Goal: Transaction & Acquisition: Purchase product/service

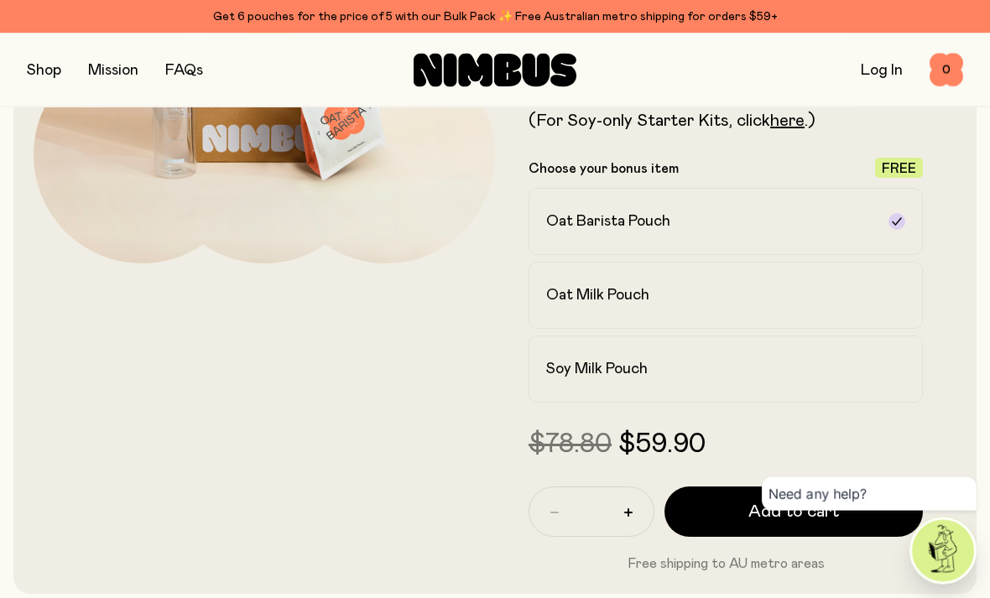
scroll to position [340, 0]
click at [663, 368] on div "Soy Milk Pouch" at bounding box center [710, 368] width 329 height 20
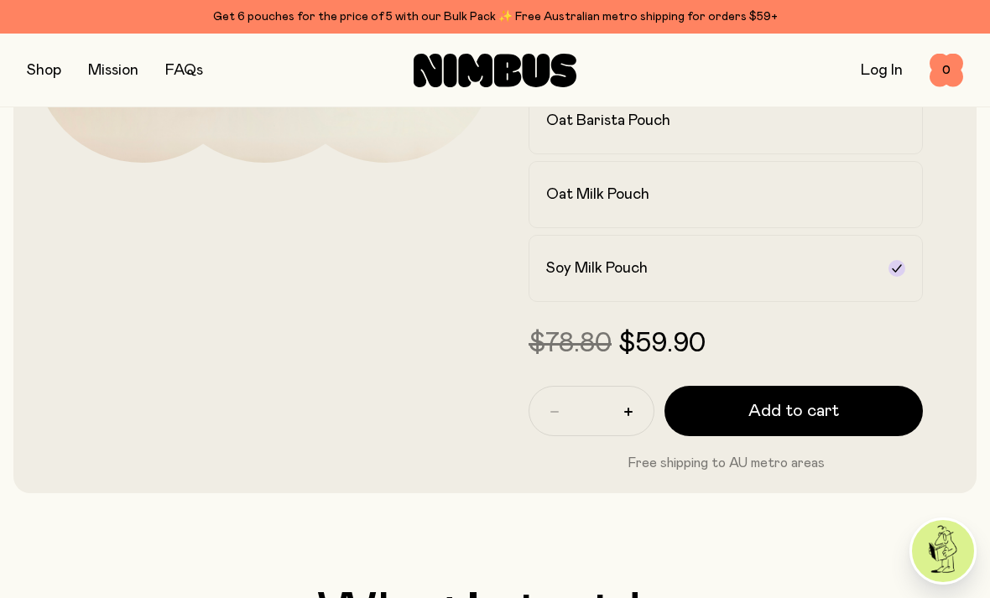
scroll to position [480, 0]
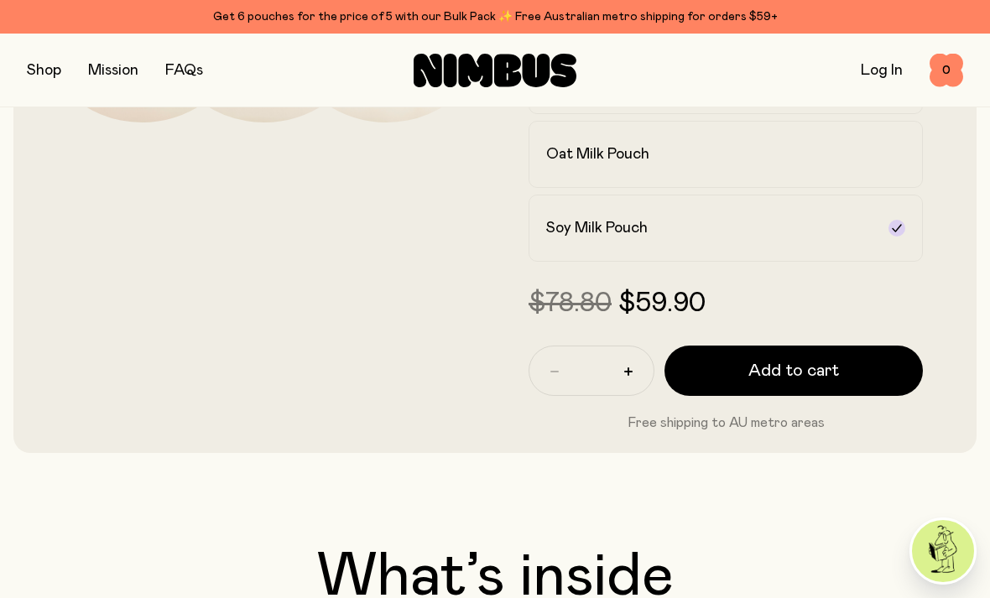
click at [766, 373] on span "Add to cart" at bounding box center [793, 370] width 91 height 23
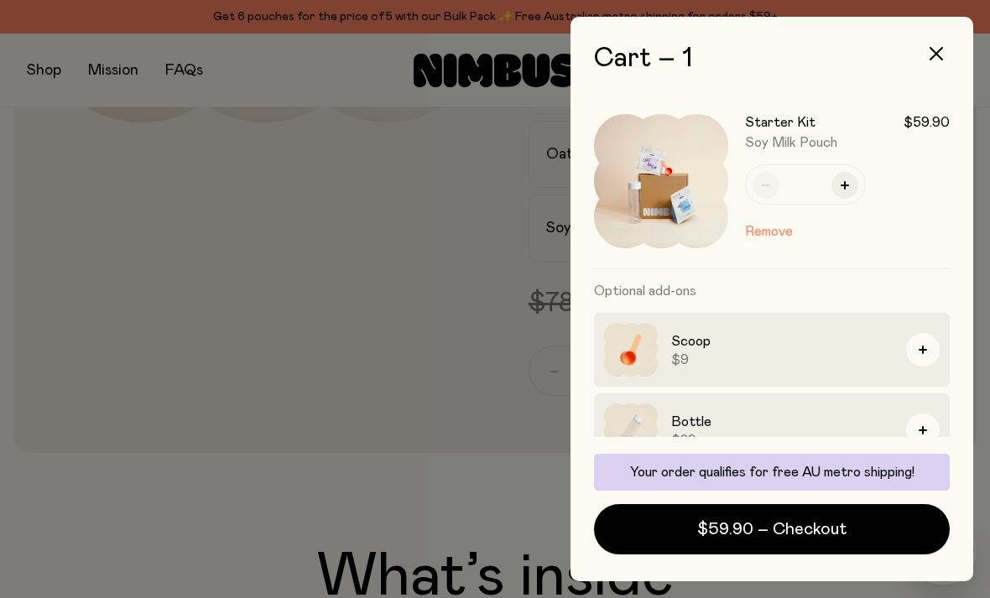
click at [935, 44] on button "button" at bounding box center [936, 54] width 40 height 40
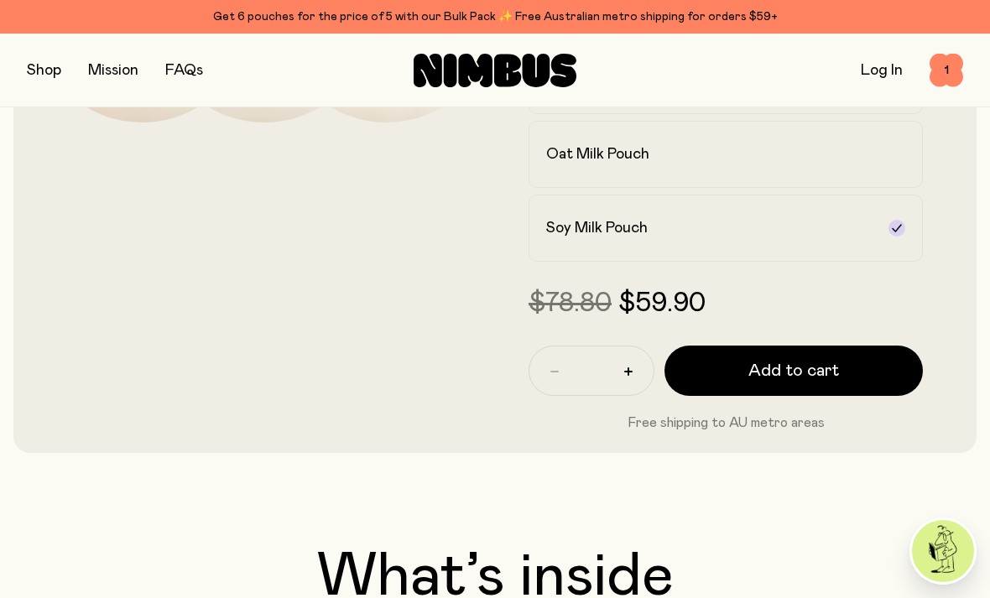
click at [42, 72] on button "button" at bounding box center [44, 70] width 34 height 23
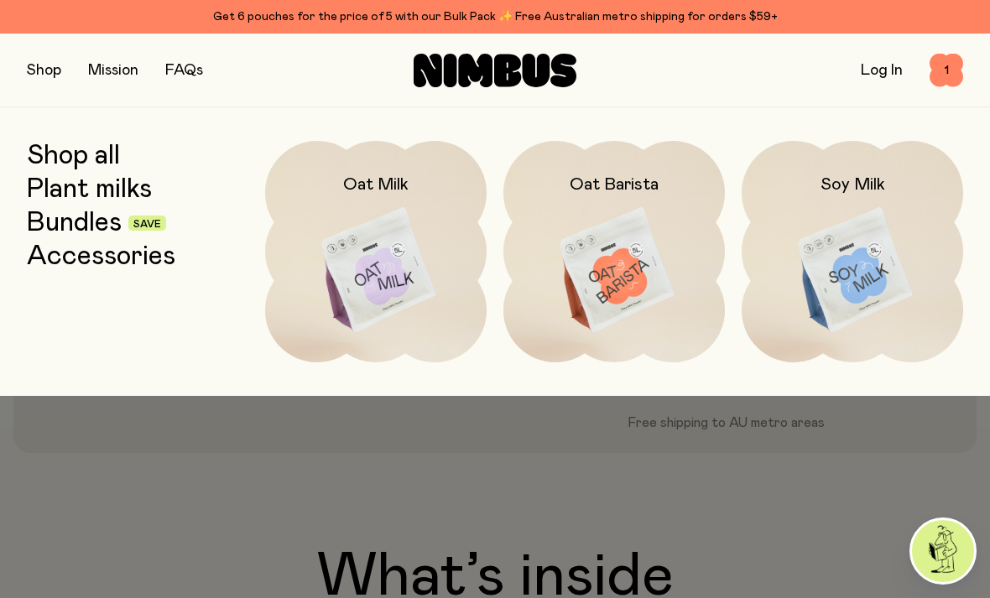
click at [847, 273] on img at bounding box center [851, 271] width 221 height 260
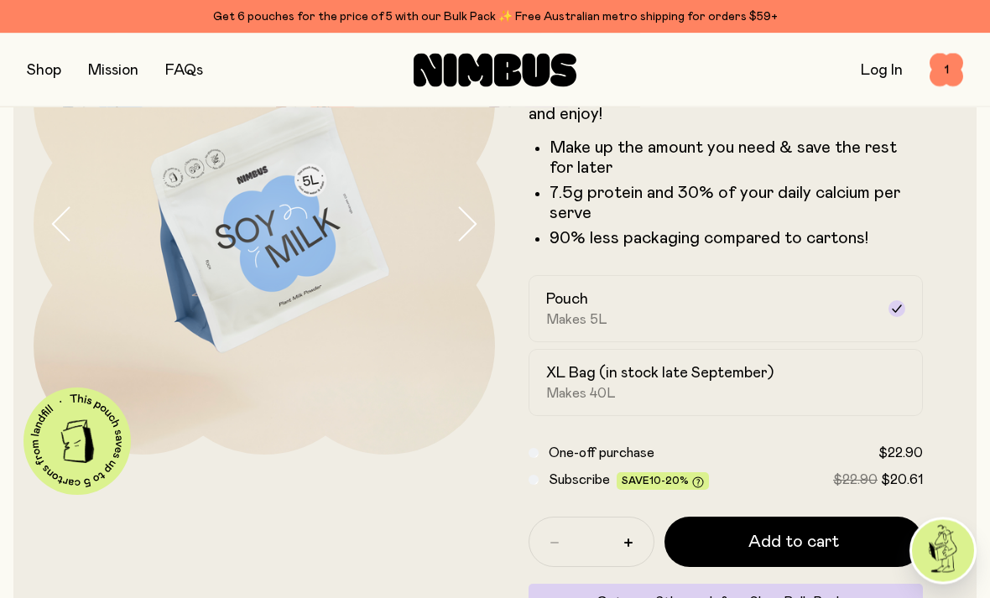
scroll to position [146, 0]
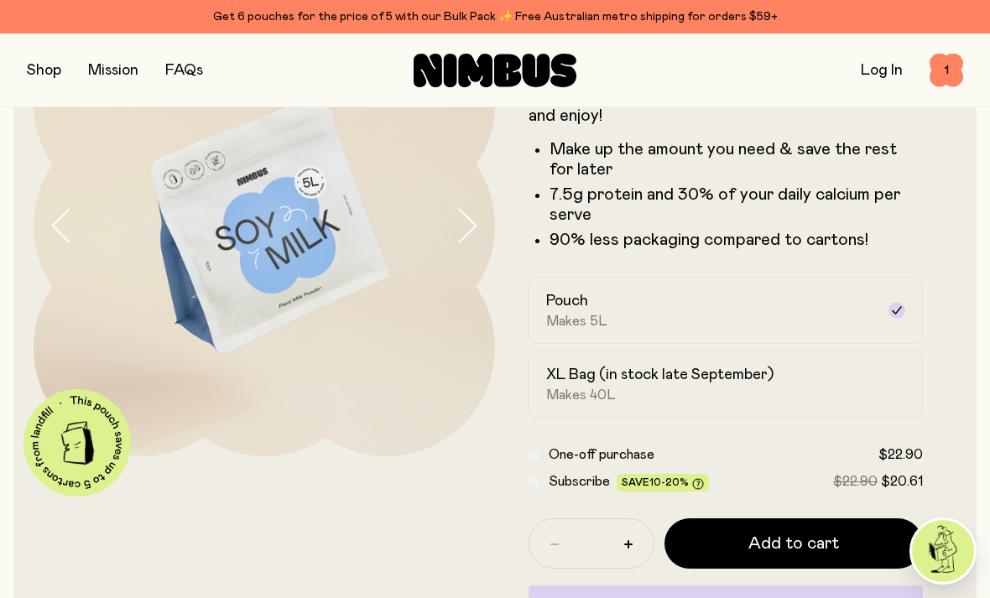
click at [633, 545] on button "button" at bounding box center [628, 544] width 27 height 27
click at [586, 384] on h2 "XL Bag (in stock late September)" at bounding box center [659, 375] width 227 height 20
type input "*"
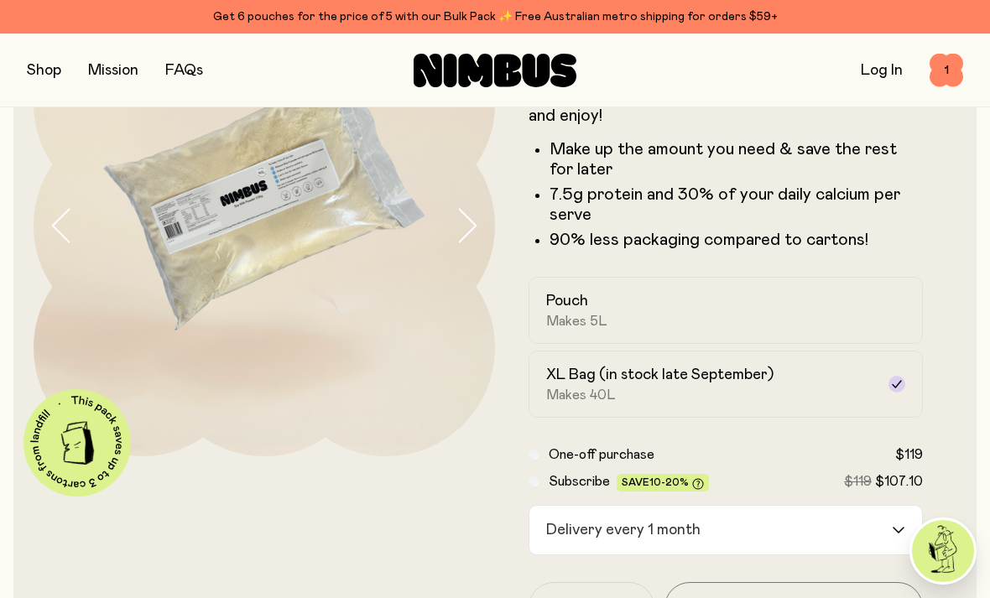
click at [585, 385] on div "XL Bag (in stock late September) Makes 40L" at bounding box center [710, 384] width 329 height 39
click at [585, 310] on h2 "Pouch" at bounding box center [567, 301] width 42 height 20
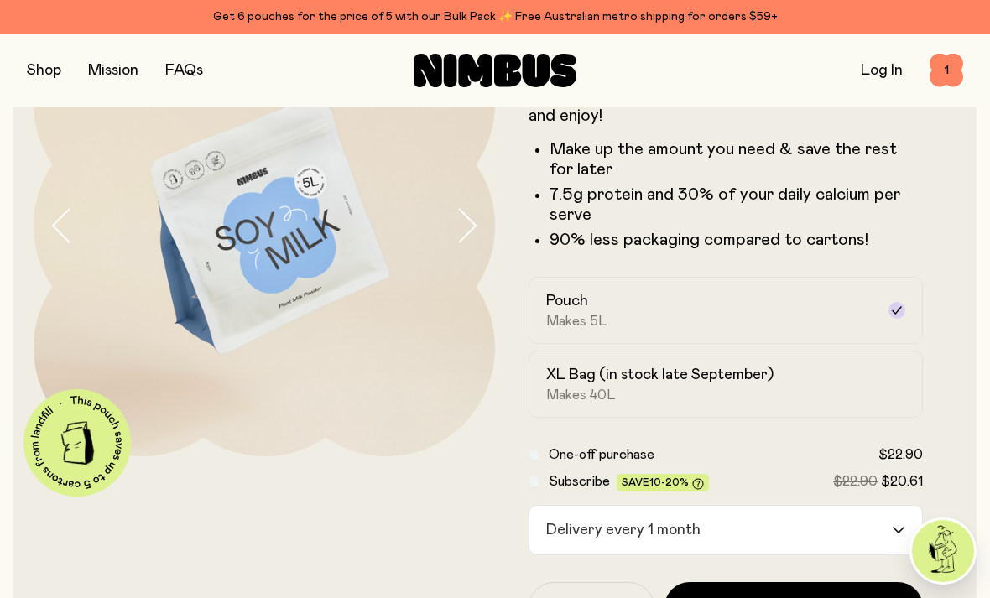
click at [600, 531] on div "Delivery every 1 month" at bounding box center [710, 530] width 362 height 49
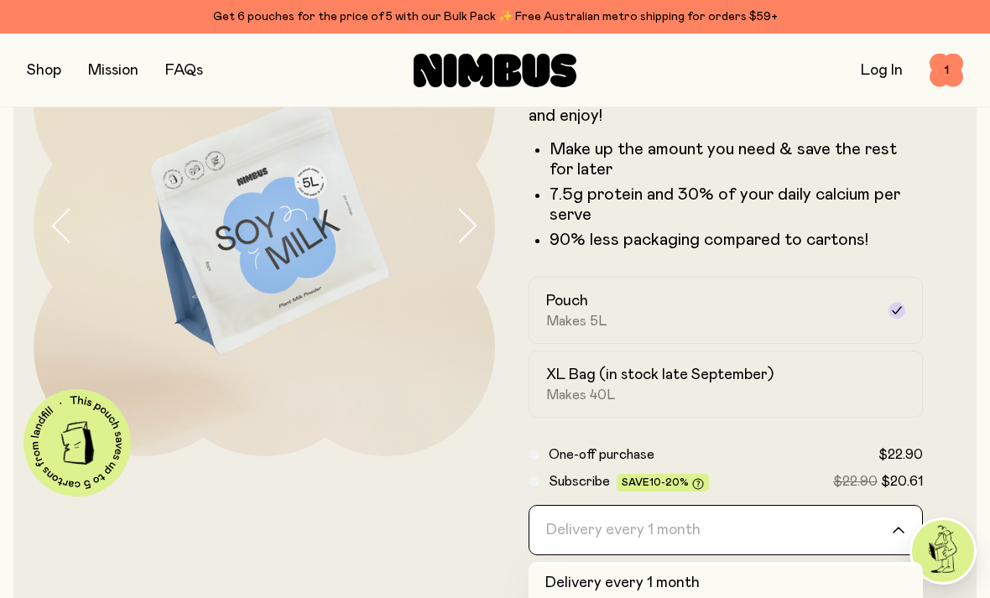
scroll to position [0, 0]
click at [579, 586] on li "Delivery every 1 month" at bounding box center [725, 583] width 394 height 35
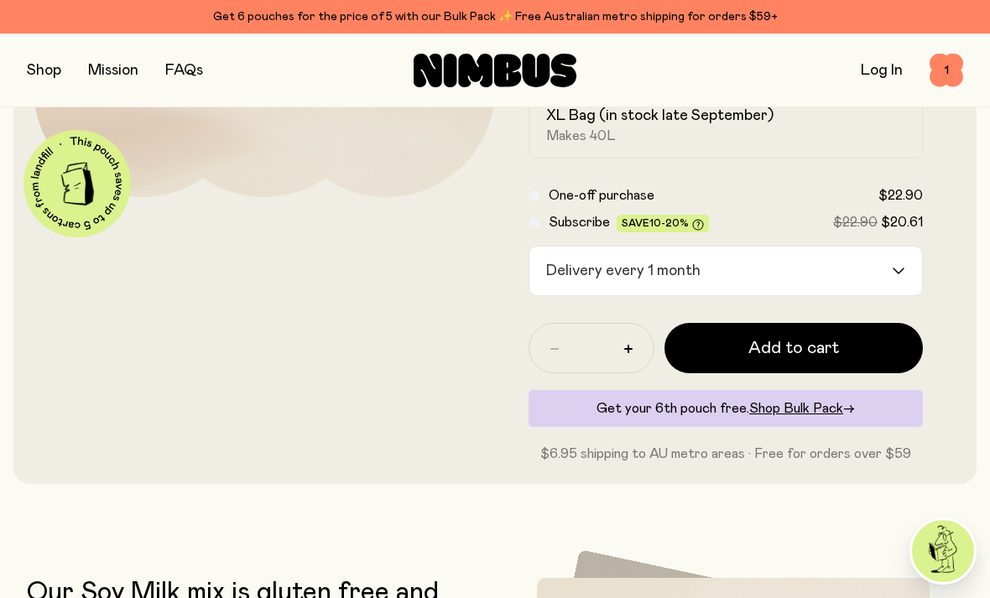
scroll to position [397, 0]
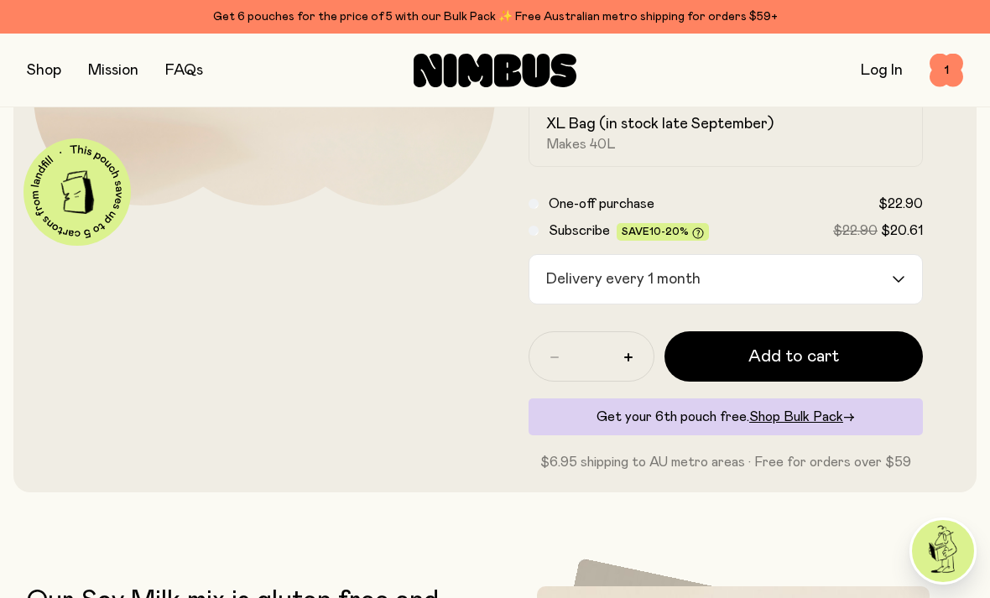
click at [804, 413] on span "Shop Bulk Pack" at bounding box center [796, 416] width 94 height 13
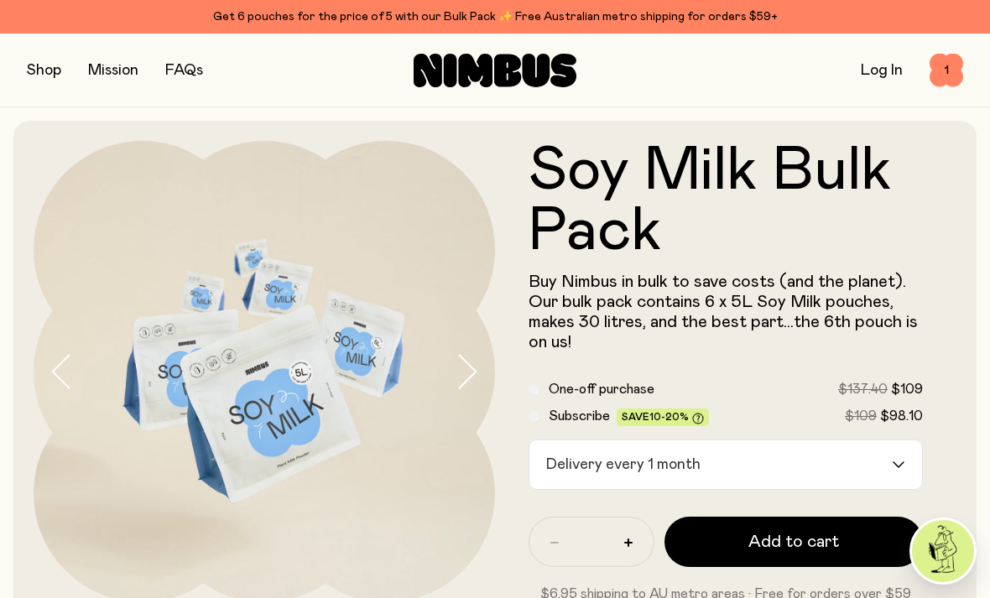
click at [600, 465] on div "Delivery every 1 month" at bounding box center [710, 464] width 362 height 49
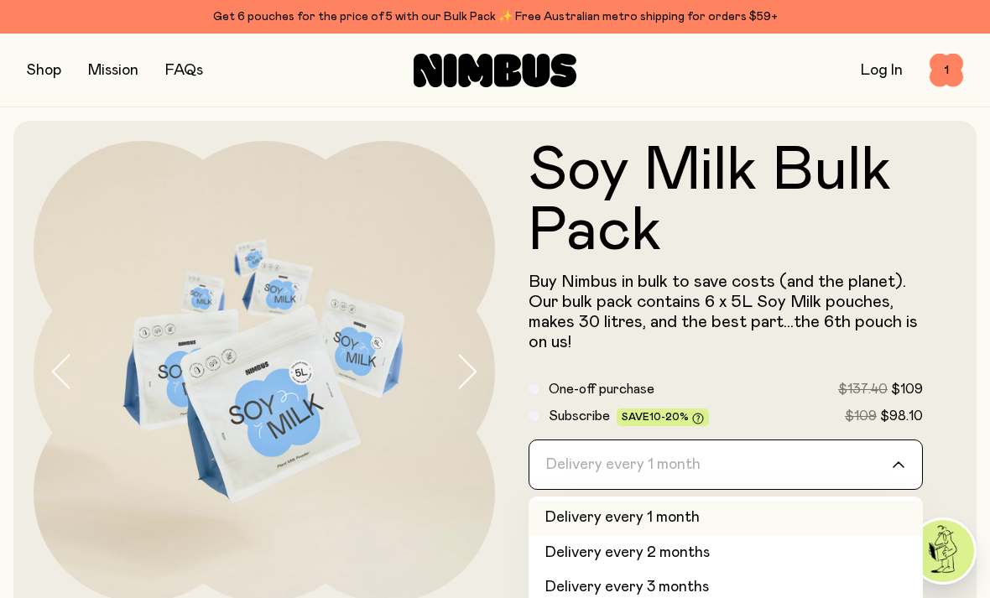
click at [609, 590] on li "Delivery every 3 months" at bounding box center [725, 587] width 394 height 35
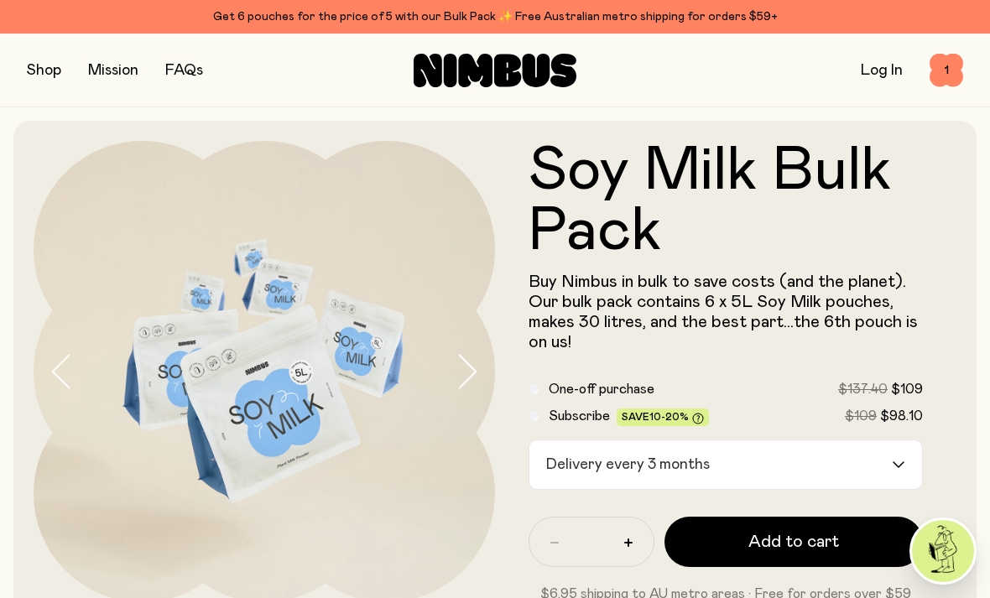
click at [610, 471] on div "Delivery every 3 months" at bounding box center [710, 464] width 362 height 49
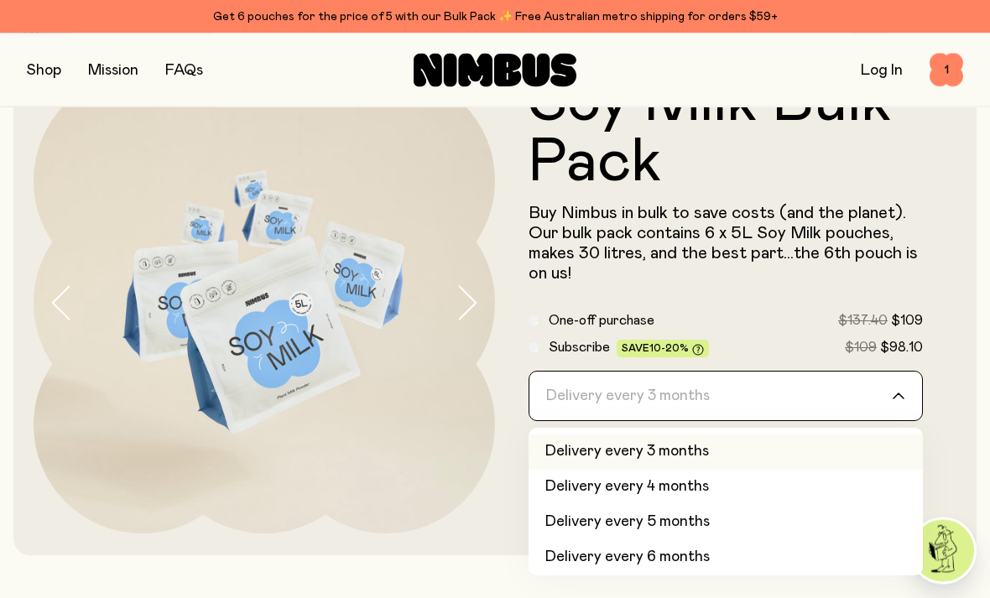
scroll to position [69, 0]
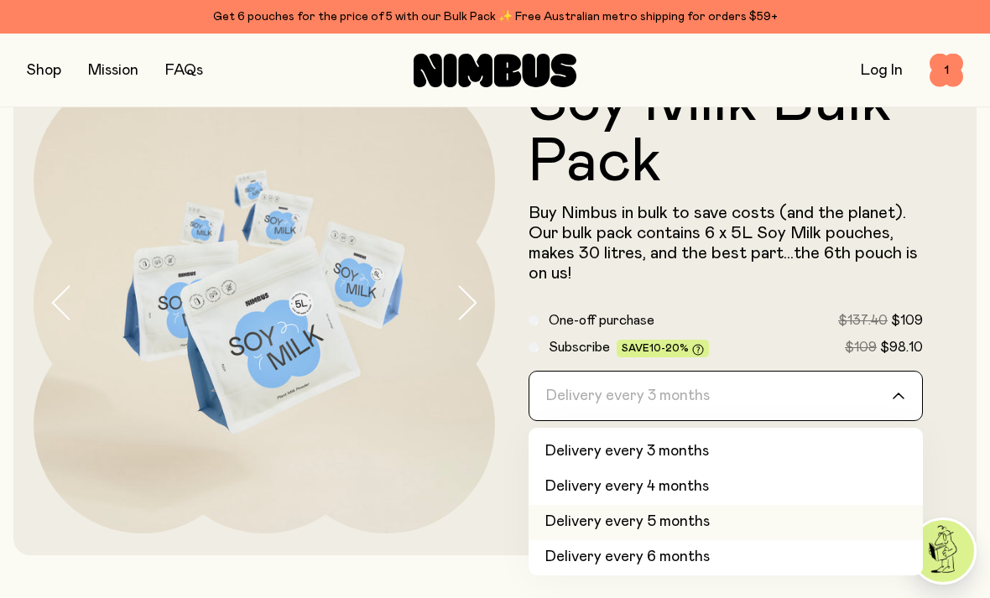
click at [578, 505] on li "Delivery every 5 months" at bounding box center [725, 522] width 394 height 35
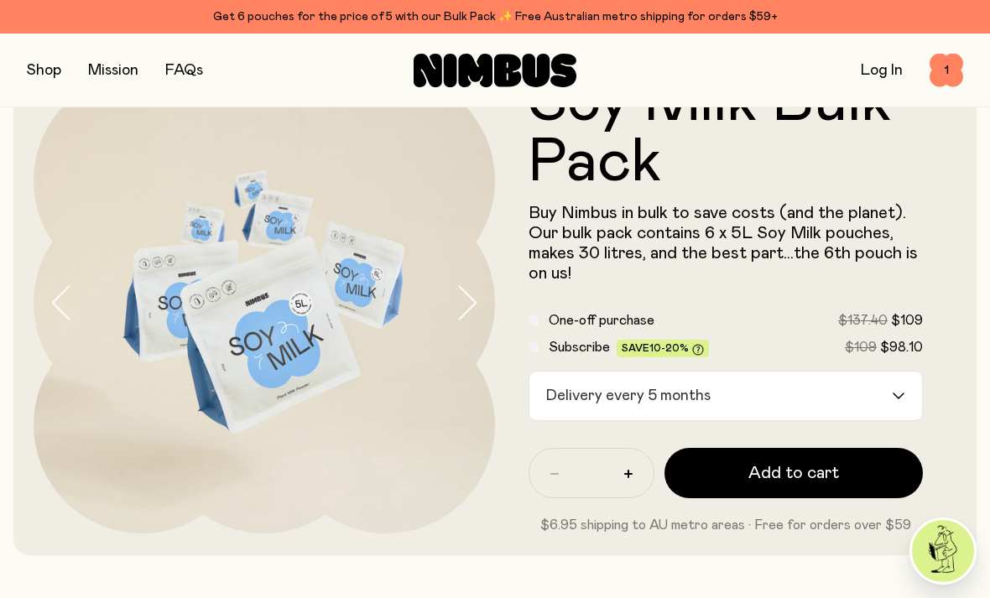
click at [565, 407] on div "Delivery every 5 months" at bounding box center [710, 395] width 362 height 49
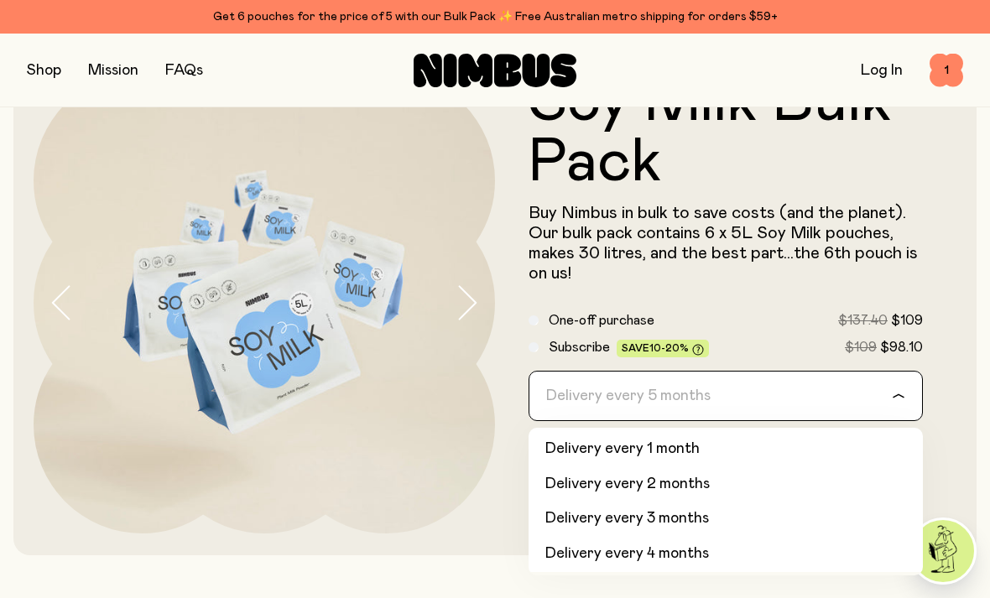
scroll to position [29, 0]
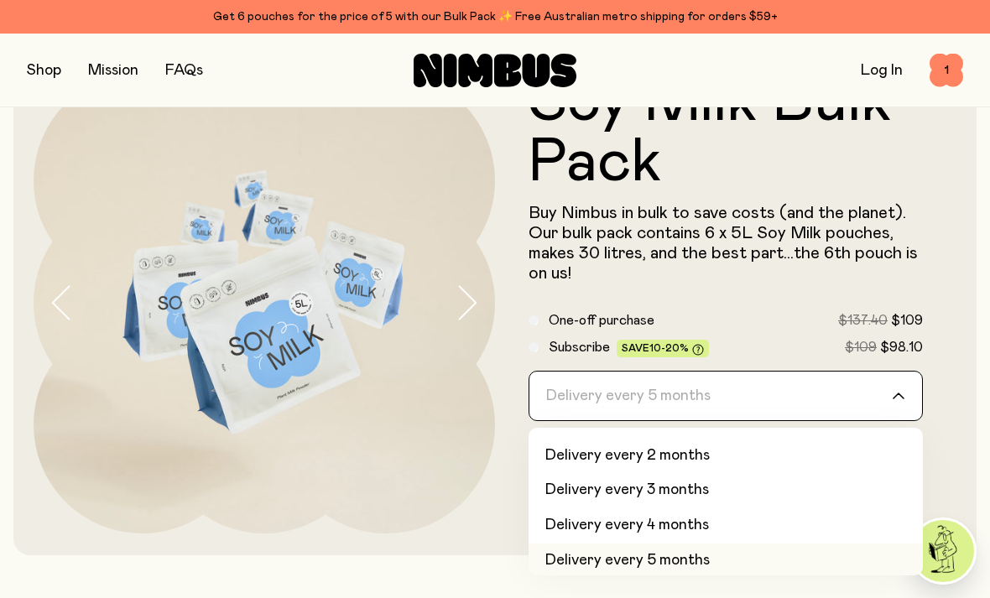
click at [610, 529] on li "Delivery every 4 months" at bounding box center [725, 525] width 394 height 35
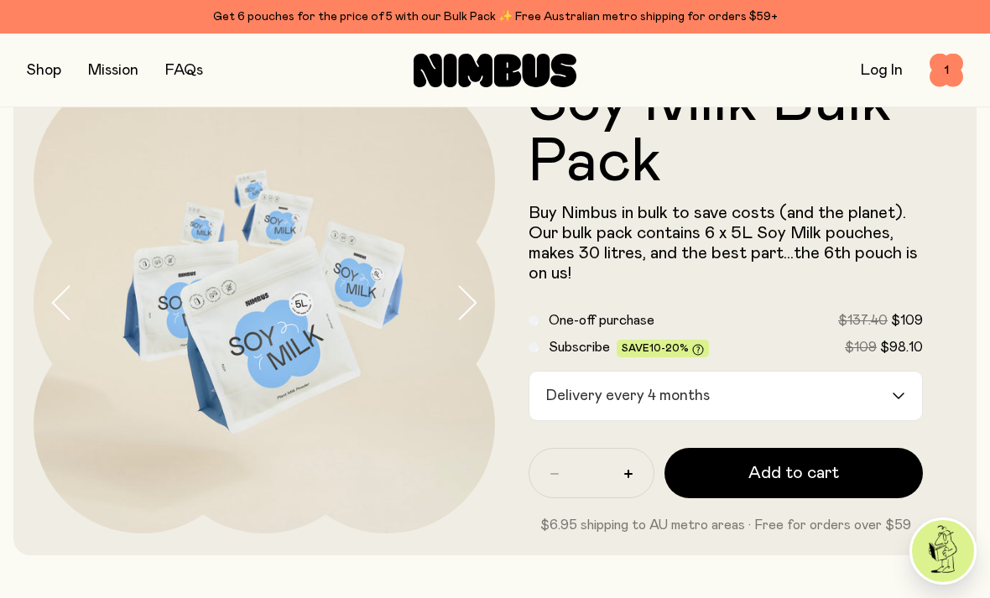
click at [736, 480] on button "Add to cart" at bounding box center [793, 473] width 258 height 50
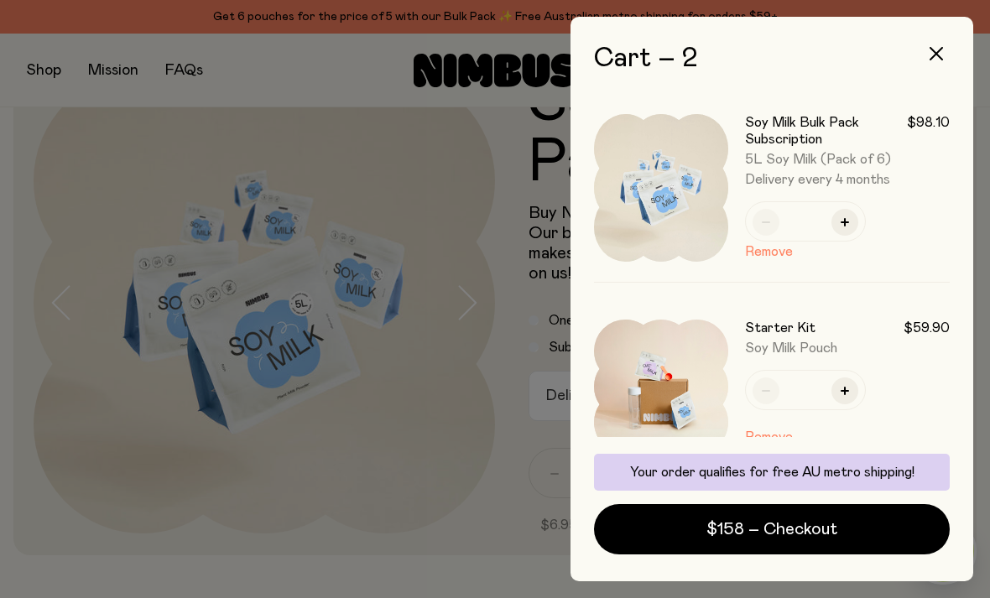
scroll to position [0, 0]
click at [766, 437] on button "Remove" at bounding box center [769, 437] width 48 height 20
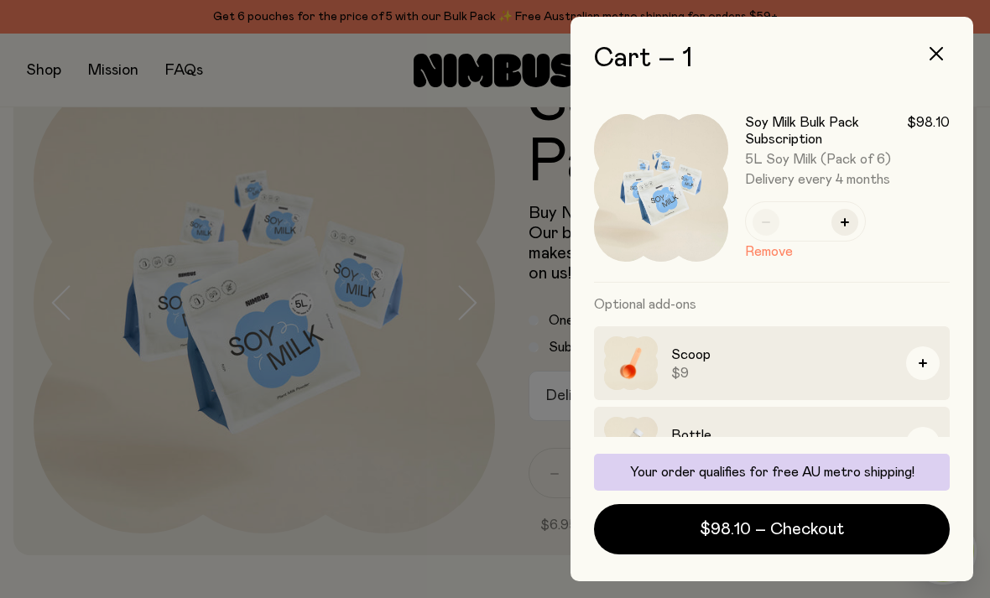
click at [725, 541] on span "$98.10 – Checkout" at bounding box center [771, 528] width 144 height 23
